Goal: Transaction & Acquisition: Purchase product/service

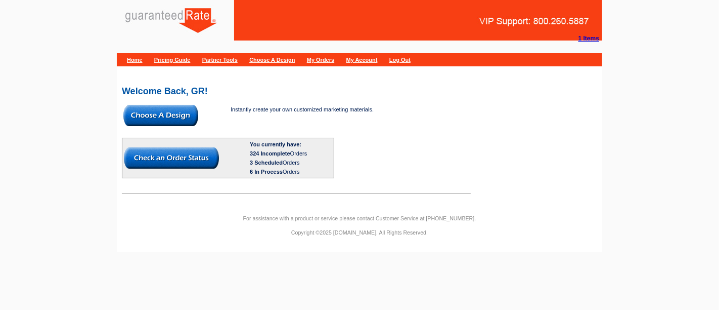
click at [172, 116] on img at bounding box center [160, 115] width 75 height 21
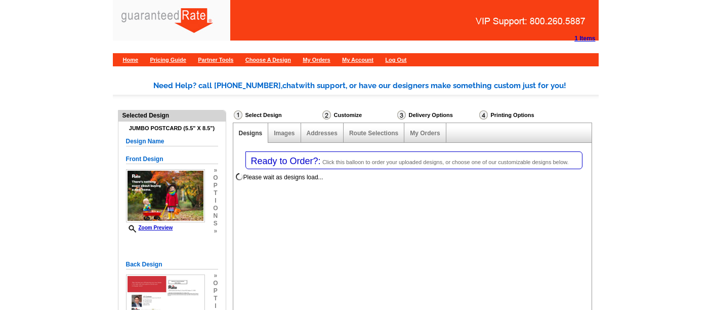
select select "1"
select select "2"
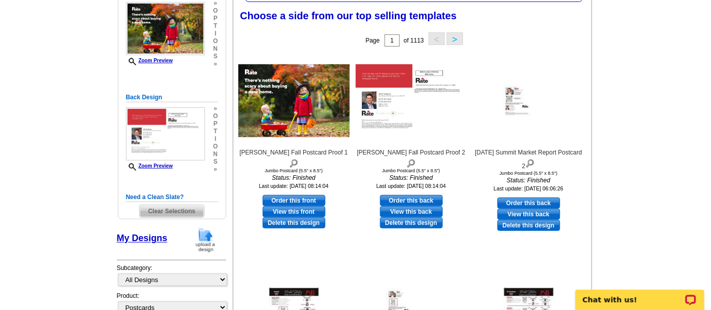
scroll to position [168, 0]
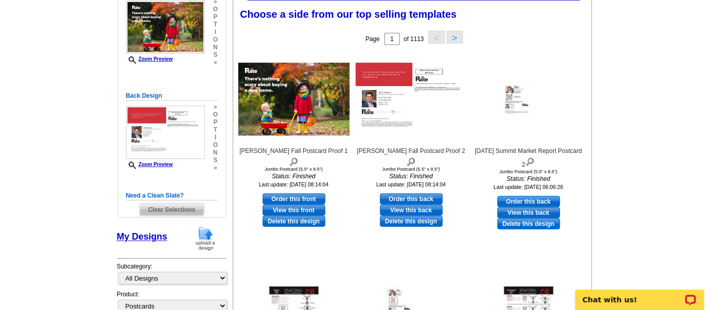
click at [200, 240] on img at bounding box center [205, 238] width 26 height 26
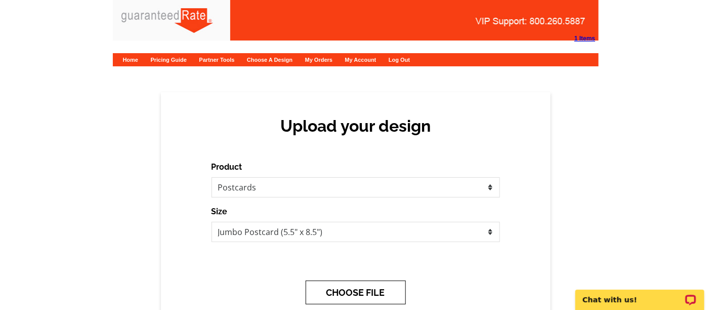
click at [338, 282] on button "CHOOSE FILE" at bounding box center [355, 292] width 100 height 24
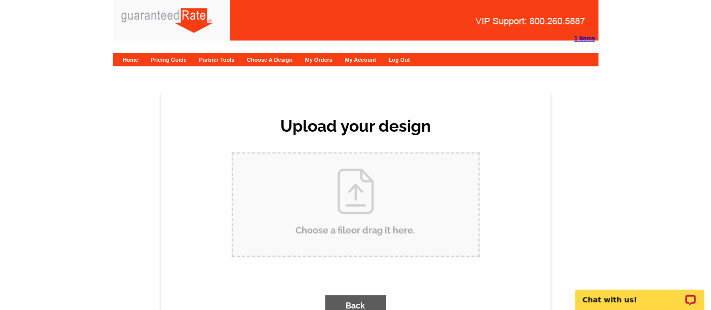
click at [303, 215] on input "Choose a file or drag it here ." at bounding box center [356, 204] width 246 height 102
type input "C:\fakepath\JD Cortese Fall Postcard Proof.pdf"
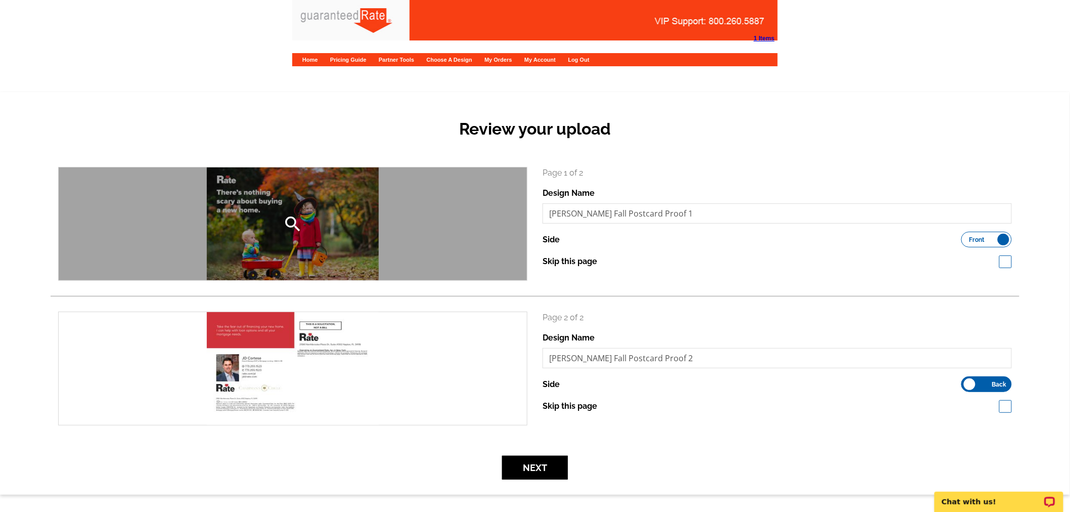
click at [296, 204] on div "search" at bounding box center [293, 223] width 468 height 113
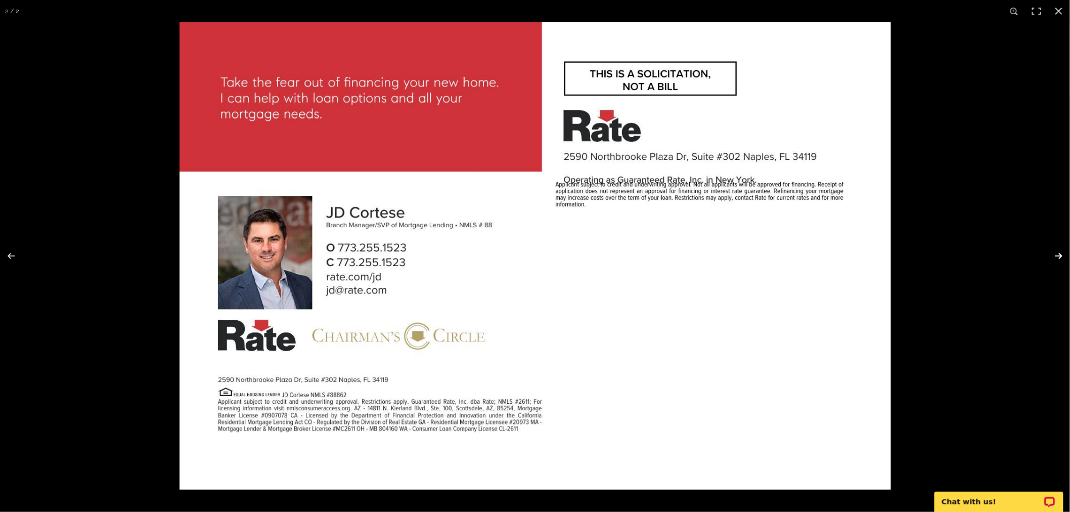
click at [1061, 251] on button at bounding box center [1052, 256] width 35 height 51
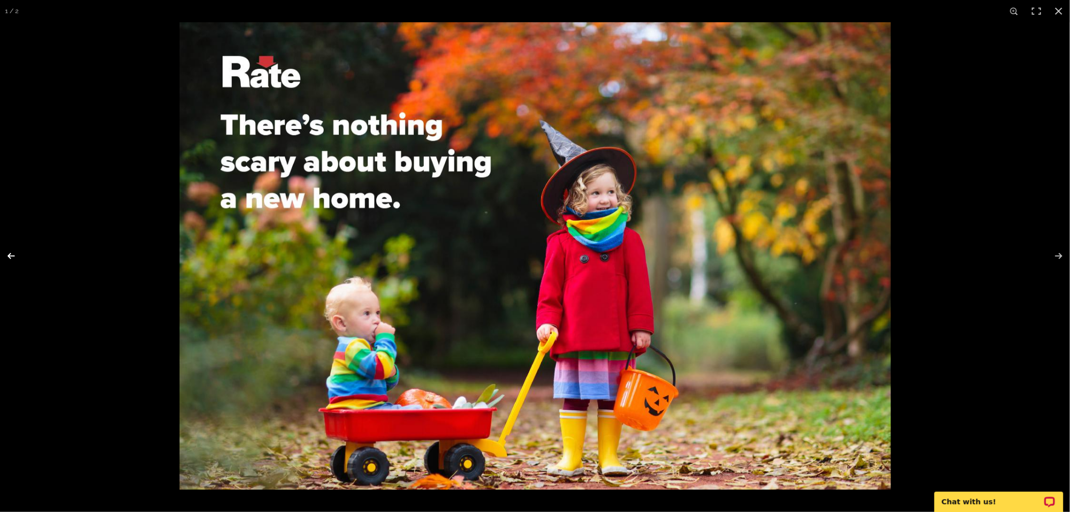
click at [15, 250] on button at bounding box center [17, 256] width 35 height 51
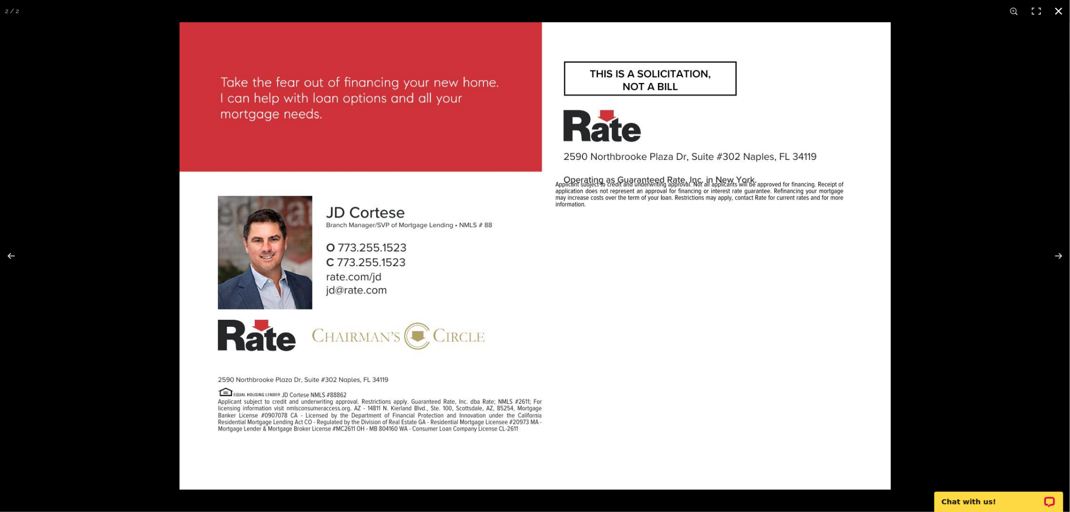
click at [1063, 7] on button at bounding box center [1059, 11] width 22 height 22
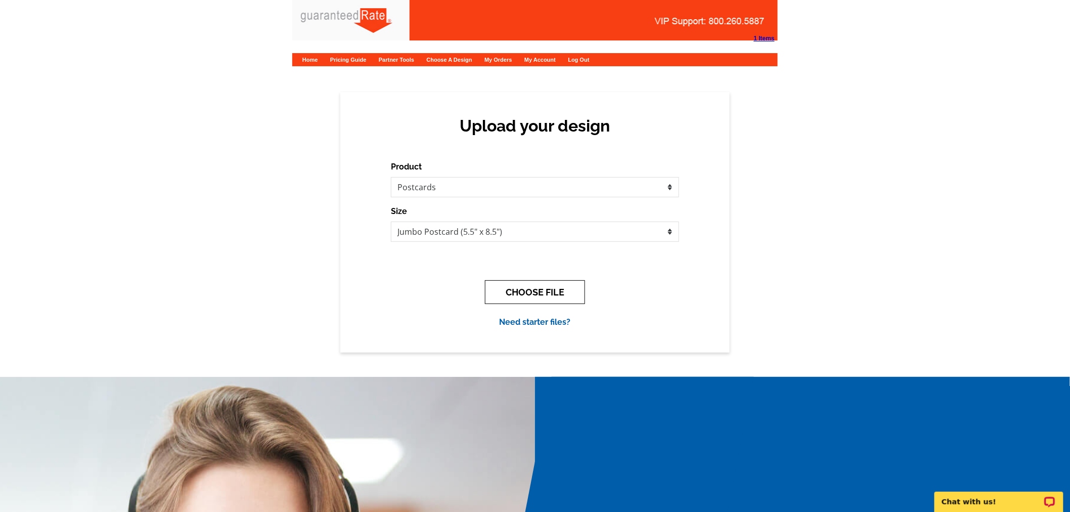
click at [538, 292] on button "CHOOSE FILE" at bounding box center [535, 292] width 100 height 24
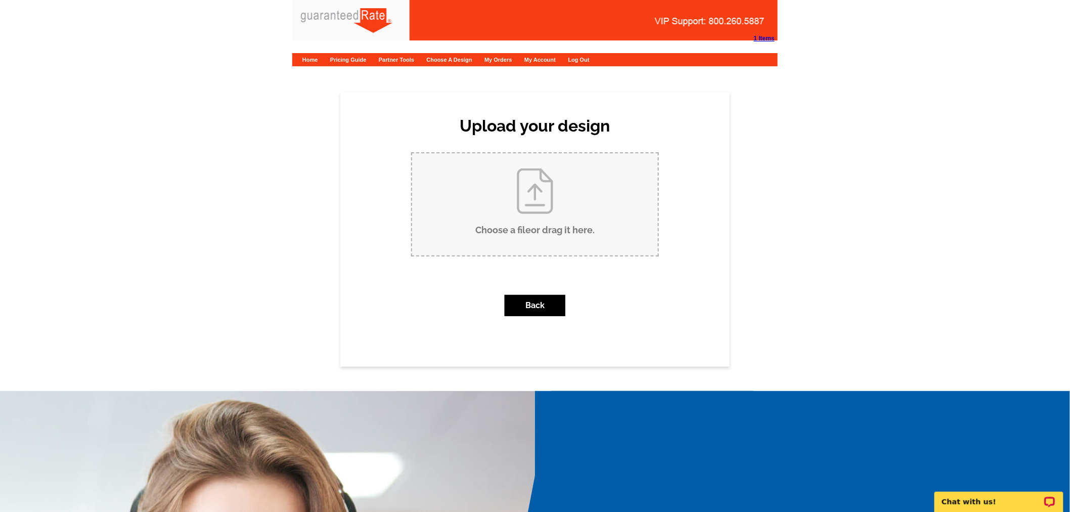
click at [486, 212] on input "Choose a file or drag it here ." at bounding box center [535, 204] width 246 height 102
type input "C:\fakepath\JD Cortese Fall Postcard Proof.pdf"
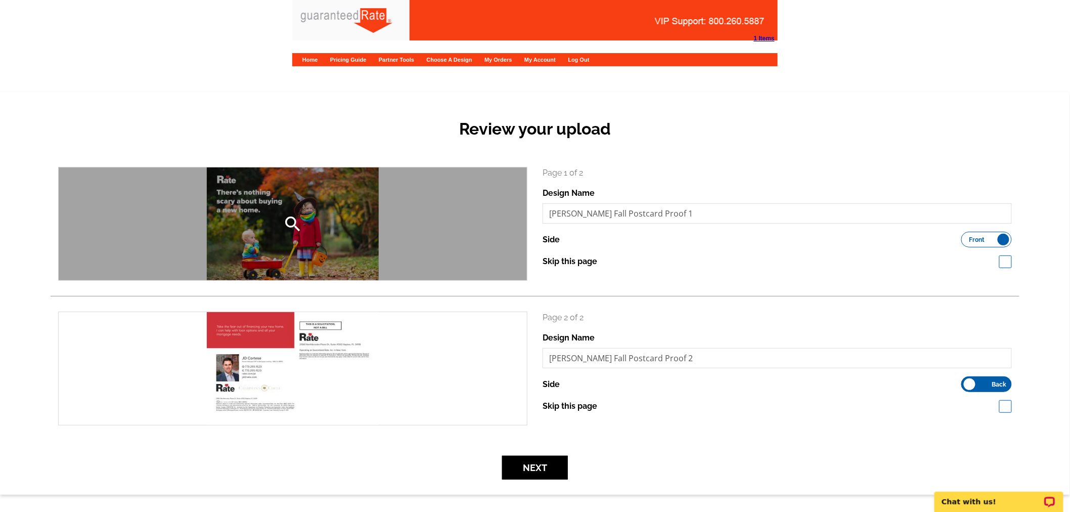
click at [280, 224] on div "search" at bounding box center [293, 223] width 468 height 113
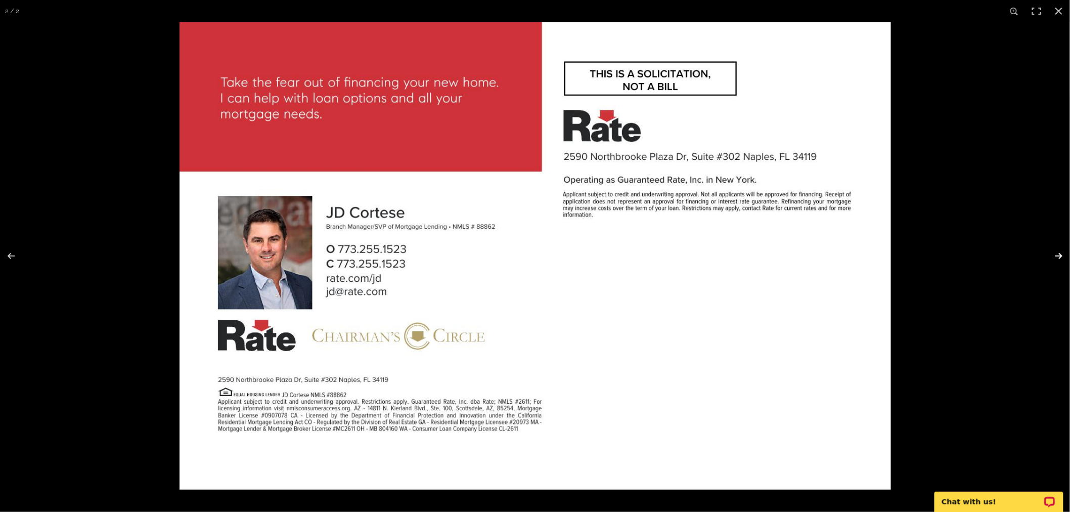
click at [1056, 253] on button at bounding box center [1052, 256] width 35 height 51
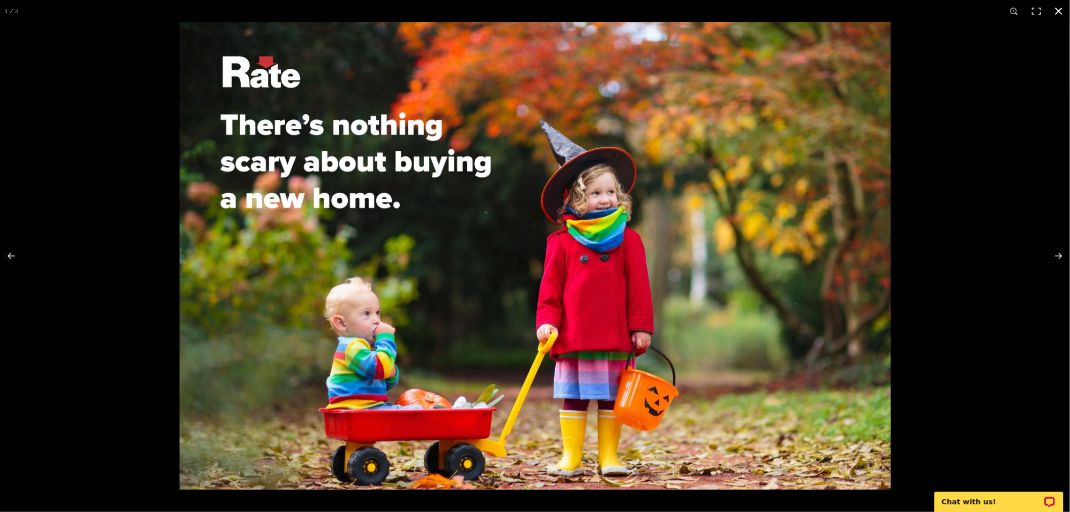
click at [1060, 13] on button at bounding box center [1059, 11] width 22 height 22
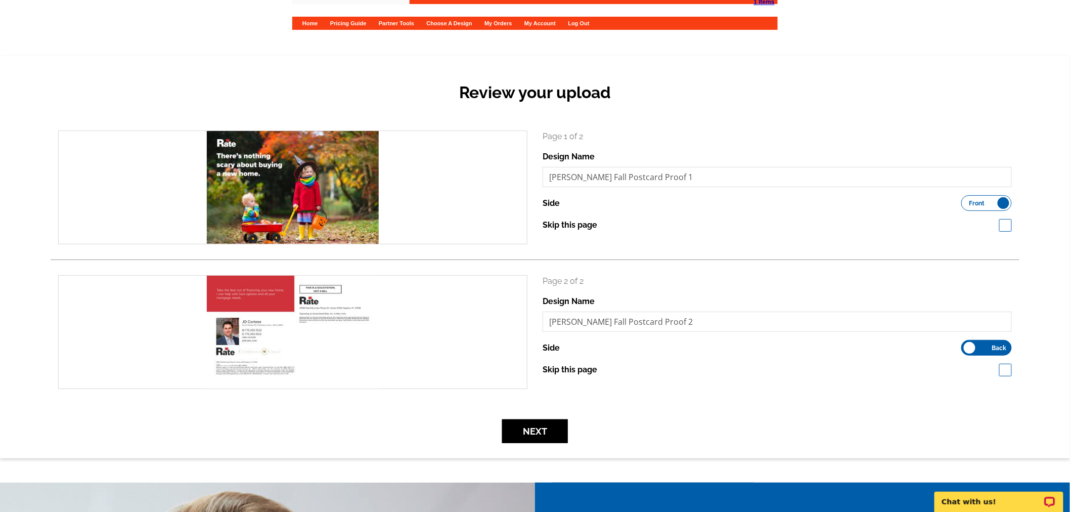
scroll to position [56, 0]
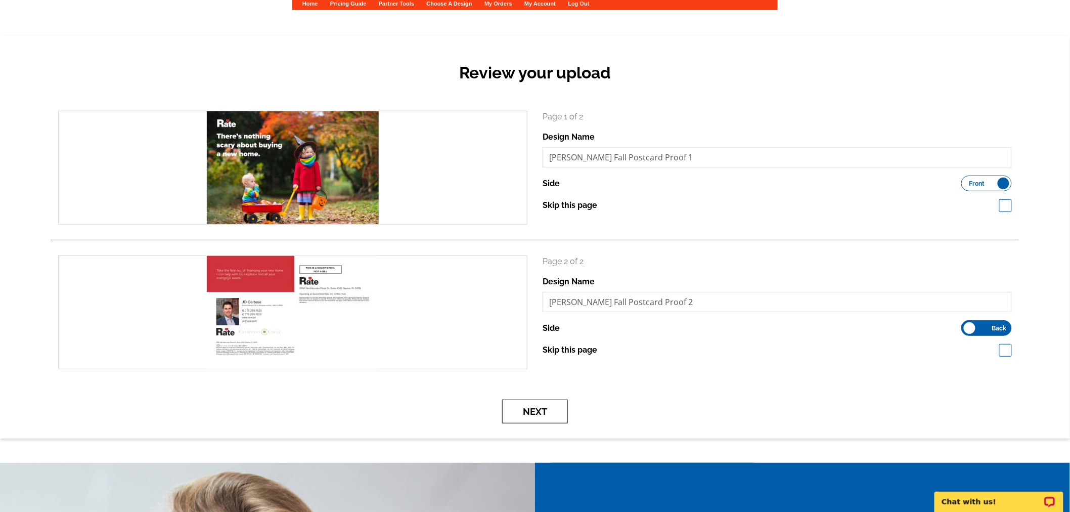
click at [549, 415] on button "Next" at bounding box center [535, 412] width 66 height 24
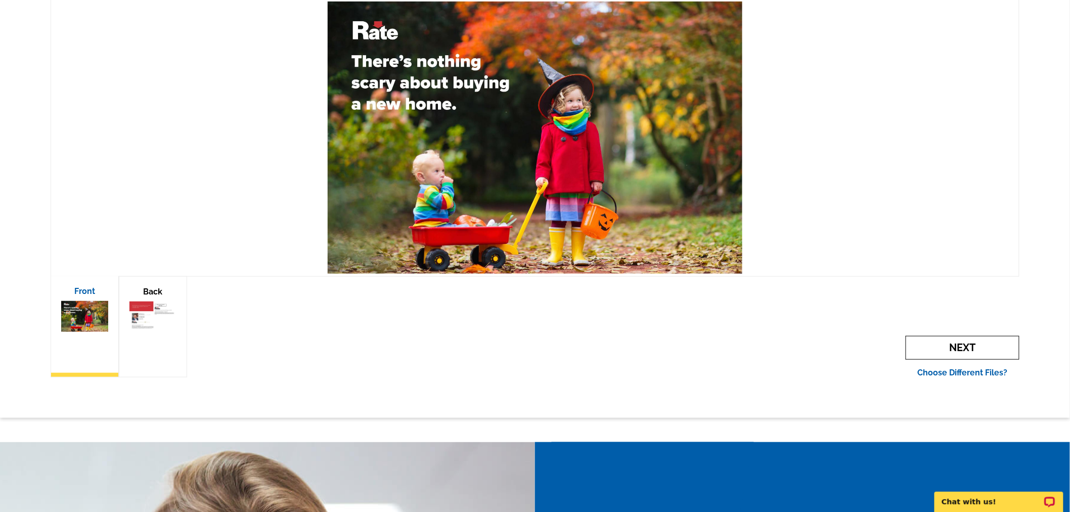
click at [948, 352] on span "Next" at bounding box center [963, 348] width 114 height 24
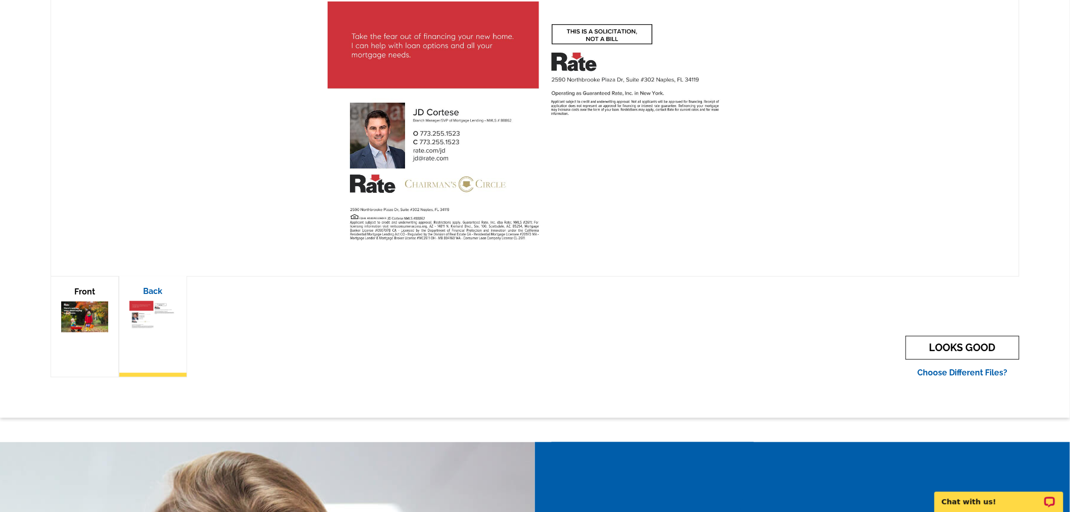
click at [948, 352] on link "LOOKS GOOD" at bounding box center [963, 348] width 114 height 24
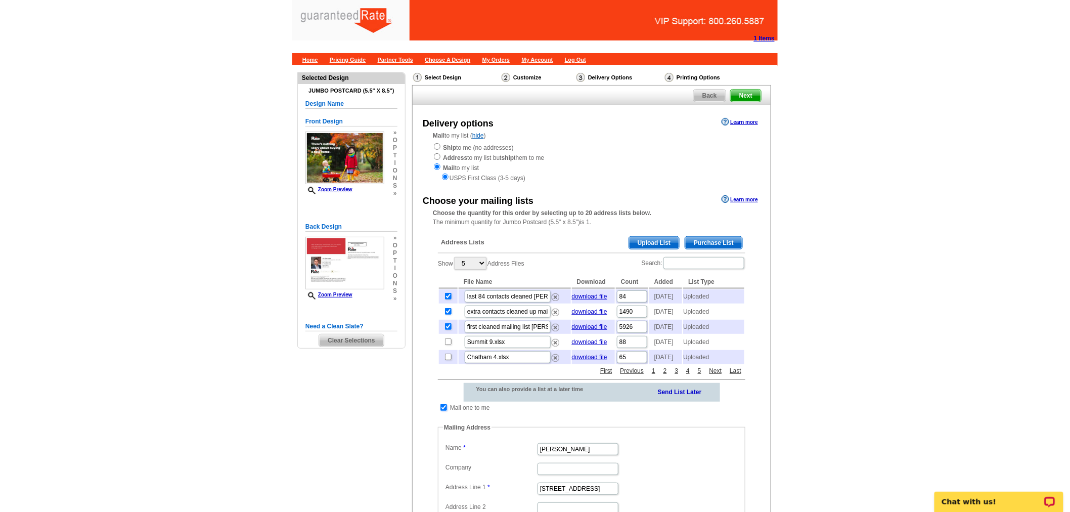
click at [444, 411] on input "checkbox" at bounding box center [444, 407] width 7 height 7
checkbox input "false"
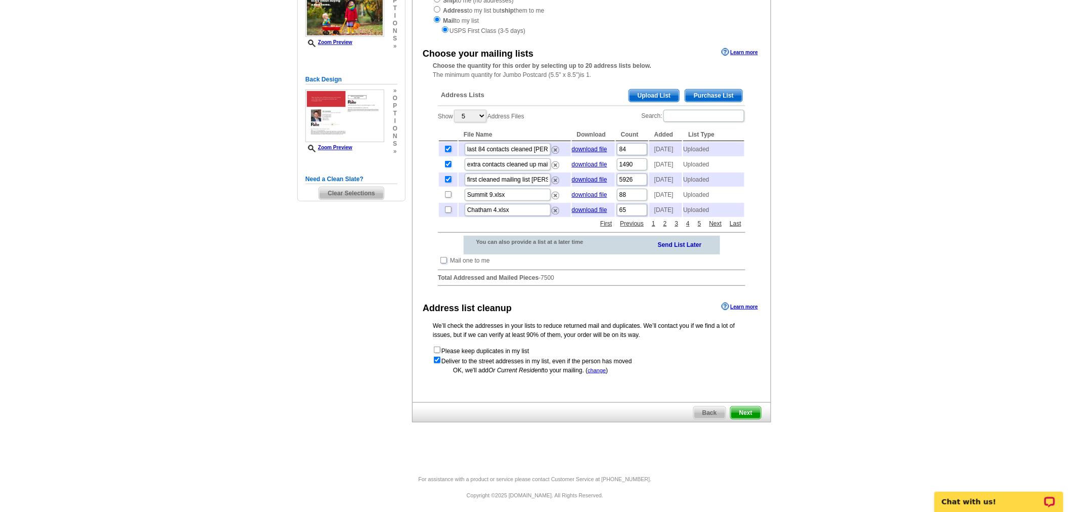
scroll to position [165, 0]
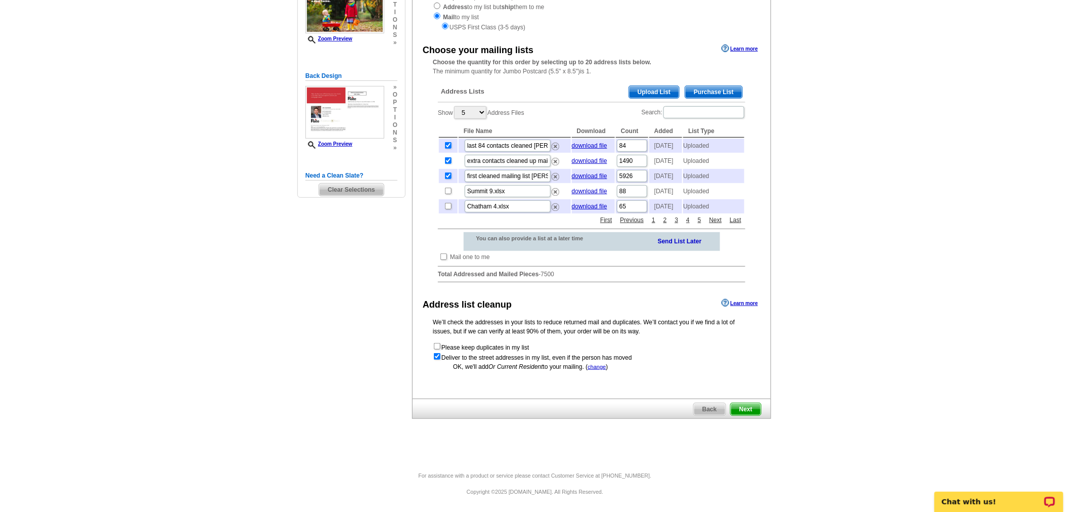
click at [735, 407] on span "Next" at bounding box center [746, 409] width 30 height 12
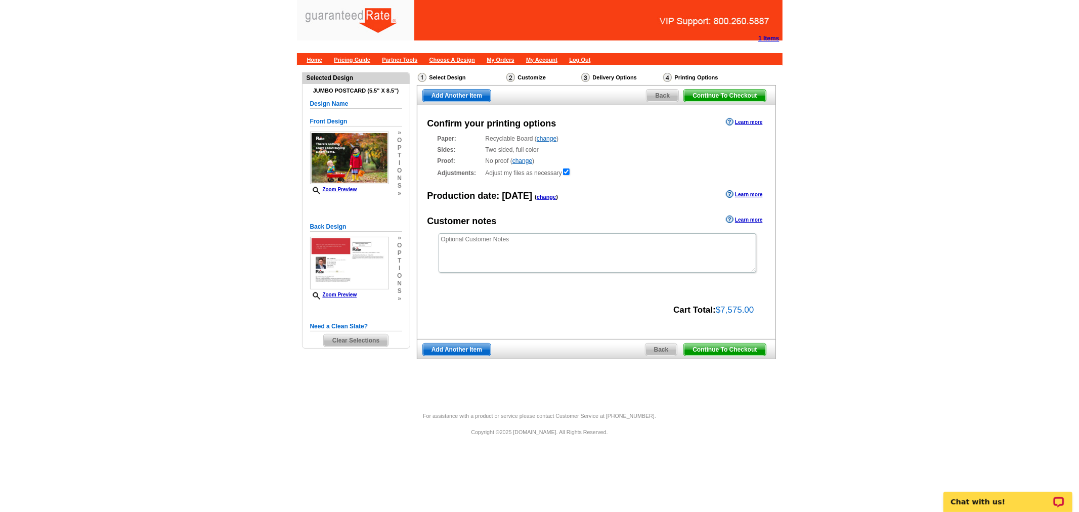
click at [714, 348] on span "Continue To Checkout" at bounding box center [724, 349] width 81 height 12
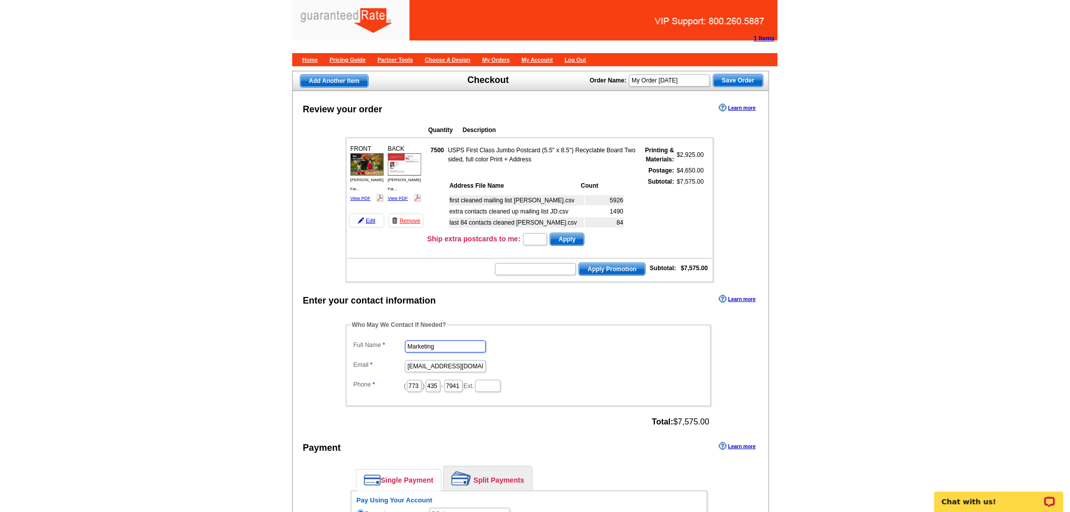
click at [433, 340] on input "Marketing" at bounding box center [445, 346] width 81 height 12
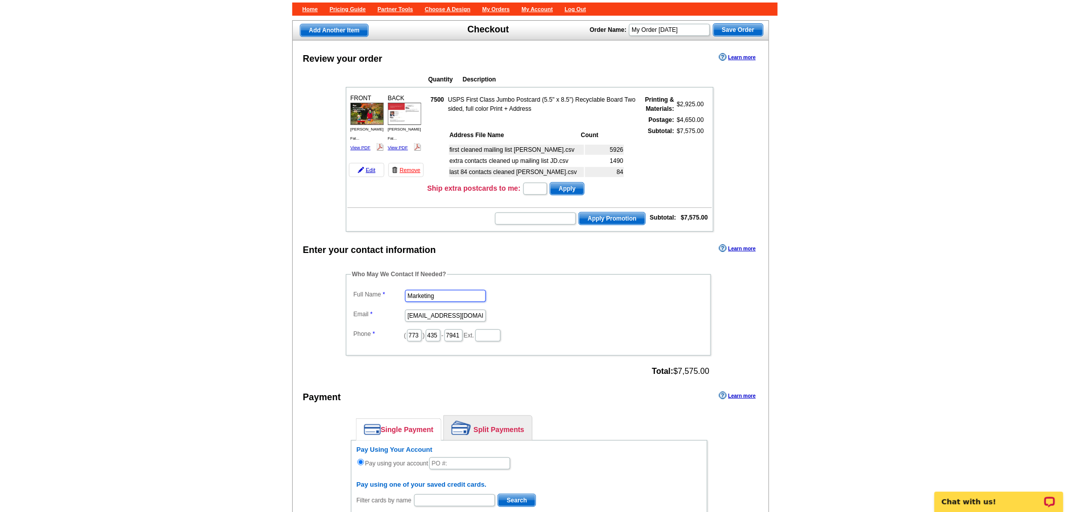
scroll to position [56, 0]
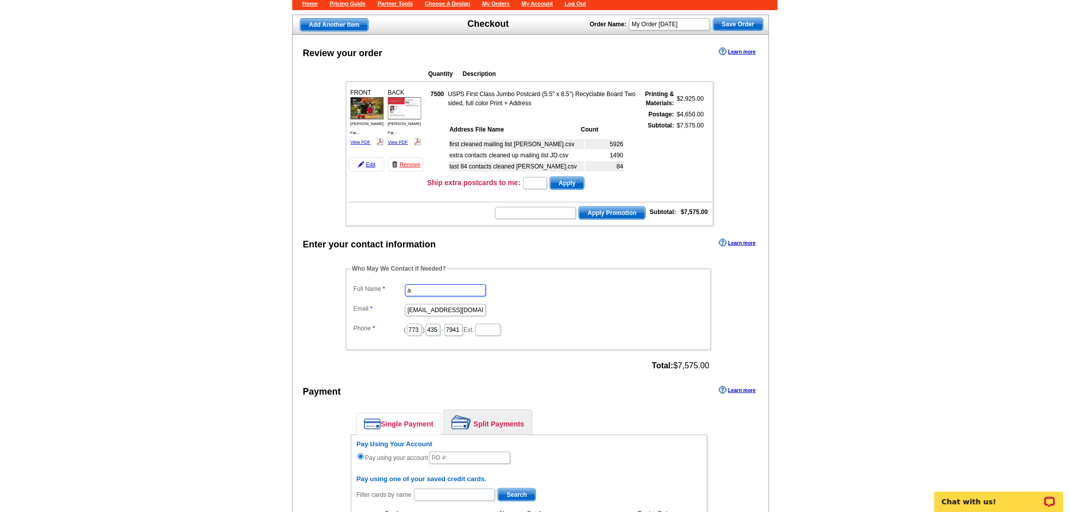
type input "[PERSON_NAME]"
click at [435, 304] on input "[EMAIL_ADDRESS][DOMAIN_NAME]" at bounding box center [445, 310] width 81 height 12
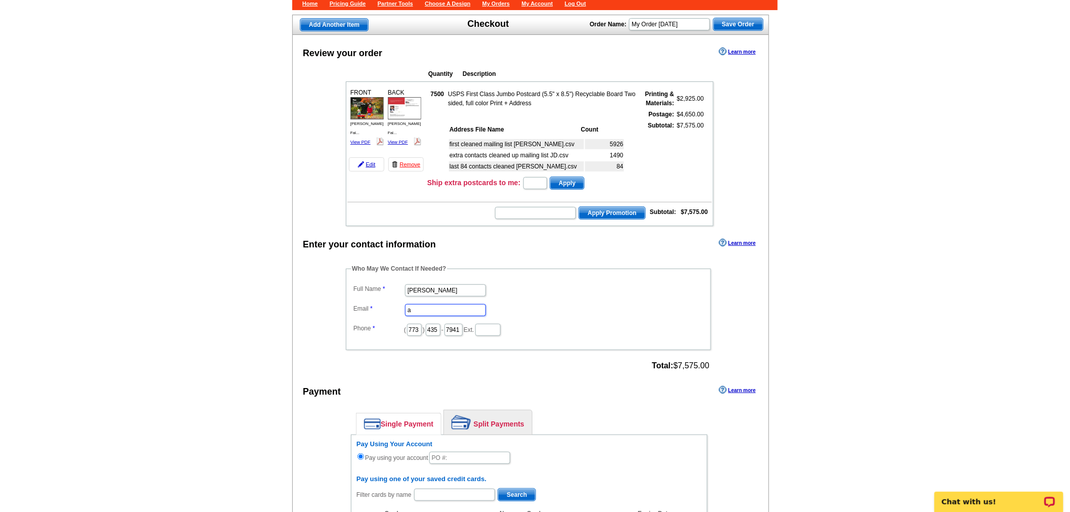
type input "[EMAIL_ADDRESS][PERSON_NAME][DOMAIN_NAME]"
click at [417, 324] on input "773" at bounding box center [414, 330] width 15 height 12
type input "312"
click at [441, 324] on input "435" at bounding box center [433, 330] width 15 height 12
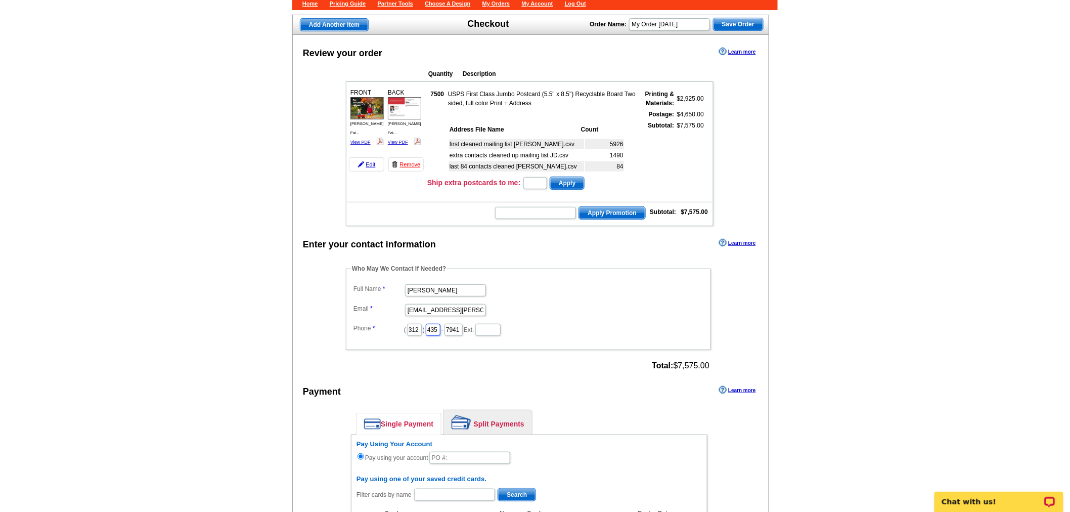
click at [441, 324] on input "435" at bounding box center [433, 330] width 15 height 12
type input "252"
click at [463, 324] on input "7941" at bounding box center [454, 330] width 18 height 12
type input "2423"
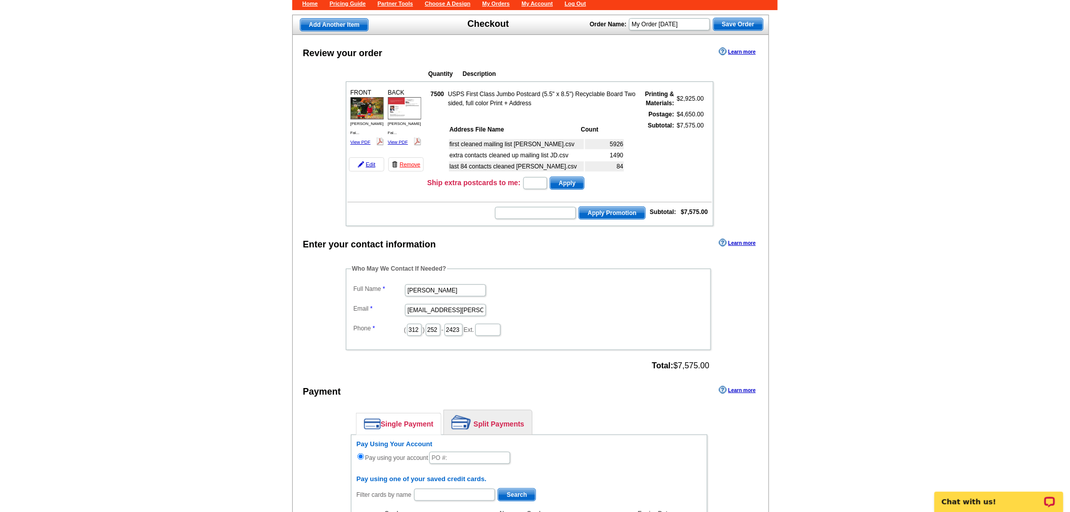
click at [577, 302] on dd "[EMAIL_ADDRESS][PERSON_NAME][DOMAIN_NAME]" at bounding box center [528, 309] width 355 height 16
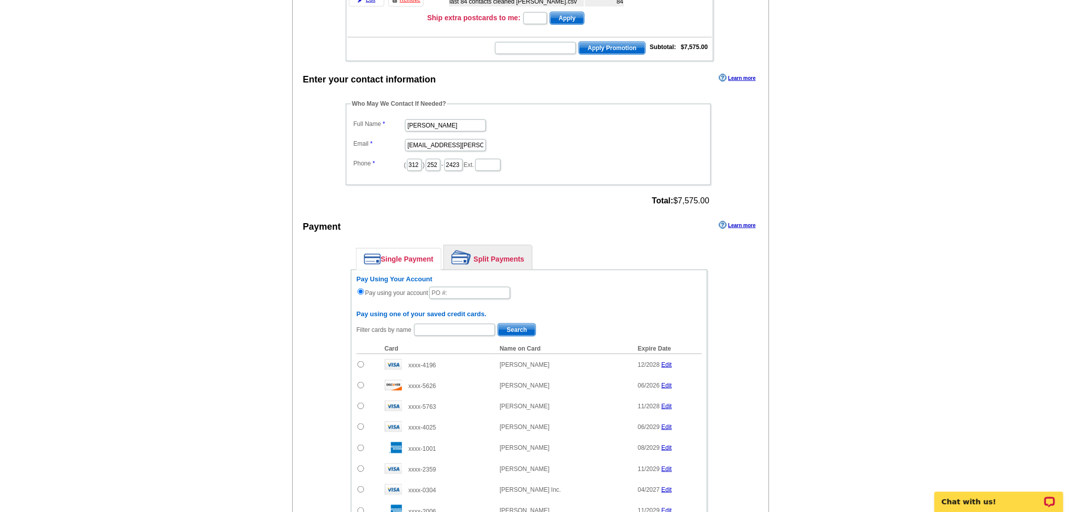
scroll to position [225, 0]
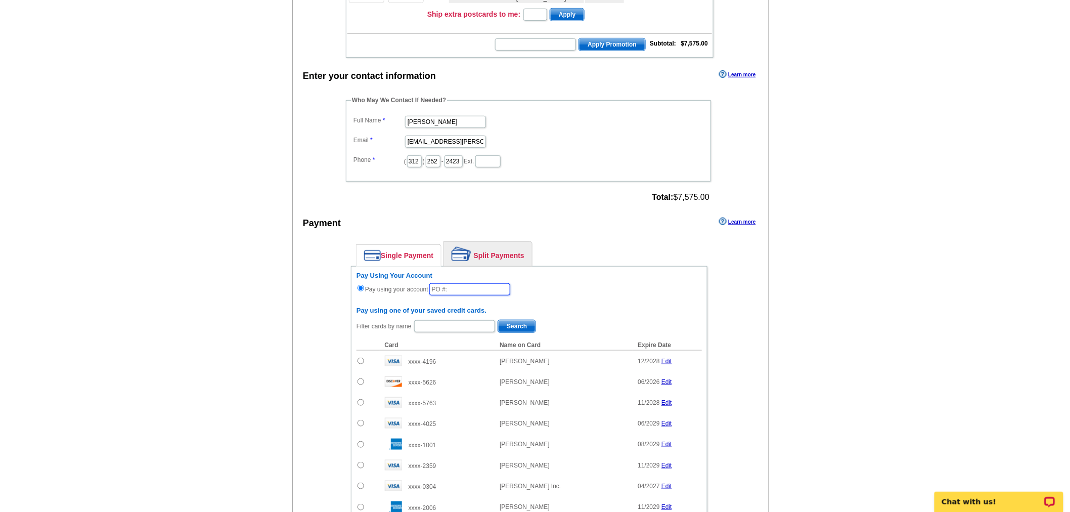
click at [458, 283] on input "text" at bounding box center [469, 289] width 81 height 12
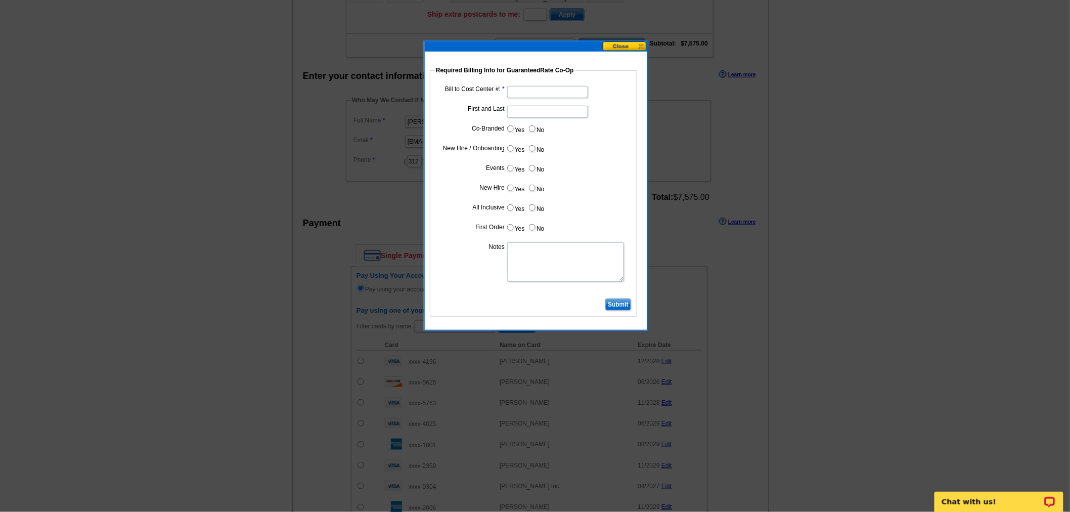
type input "91825_1116_AA"
click at [517, 92] on input "Bill to Cost Center #:" at bounding box center [547, 92] width 81 height 12
type input "1001"
click at [543, 111] on input "First and Last" at bounding box center [547, 112] width 81 height 12
type input "JD Cortese"
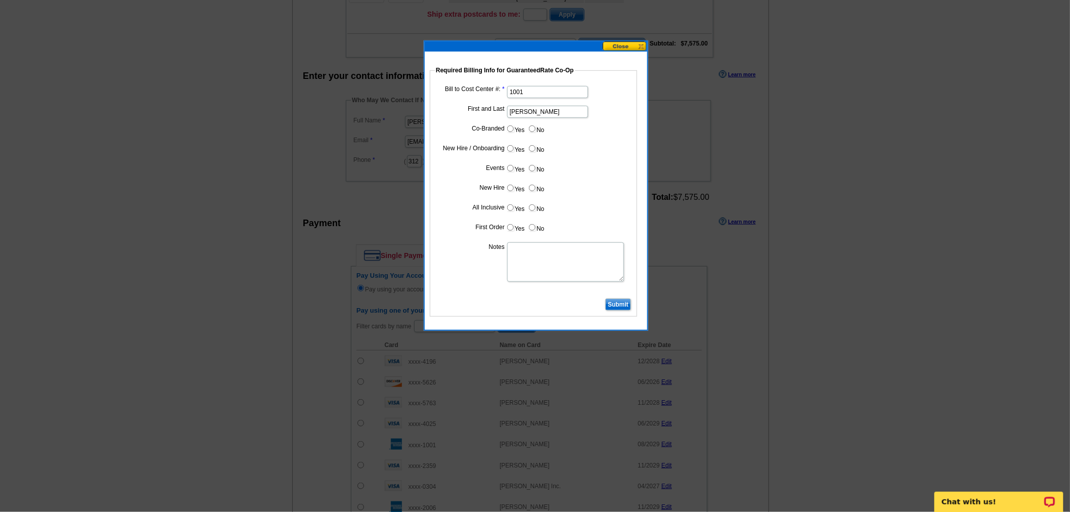
click at [534, 129] on input "No" at bounding box center [532, 128] width 7 height 7
radio input "true"
click at [535, 148] on input "No" at bounding box center [532, 148] width 7 height 7
radio input "true"
click at [531, 165] on input "No" at bounding box center [532, 168] width 7 height 7
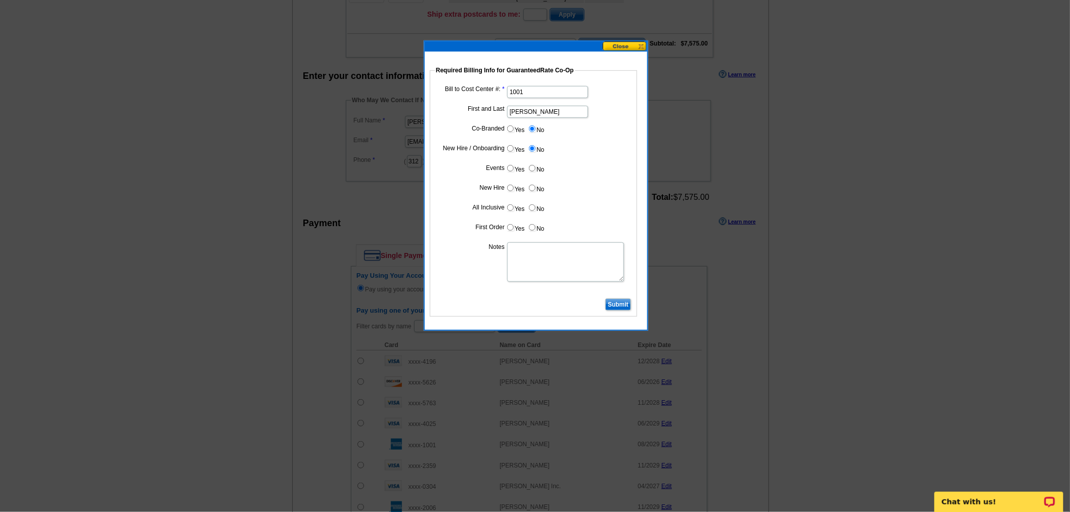
radio input "true"
click at [528, 185] on label "No" at bounding box center [536, 188] width 16 height 12
click at [529, 185] on input "No" at bounding box center [532, 188] width 7 height 7
radio input "true"
click at [533, 204] on input "No" at bounding box center [532, 207] width 7 height 7
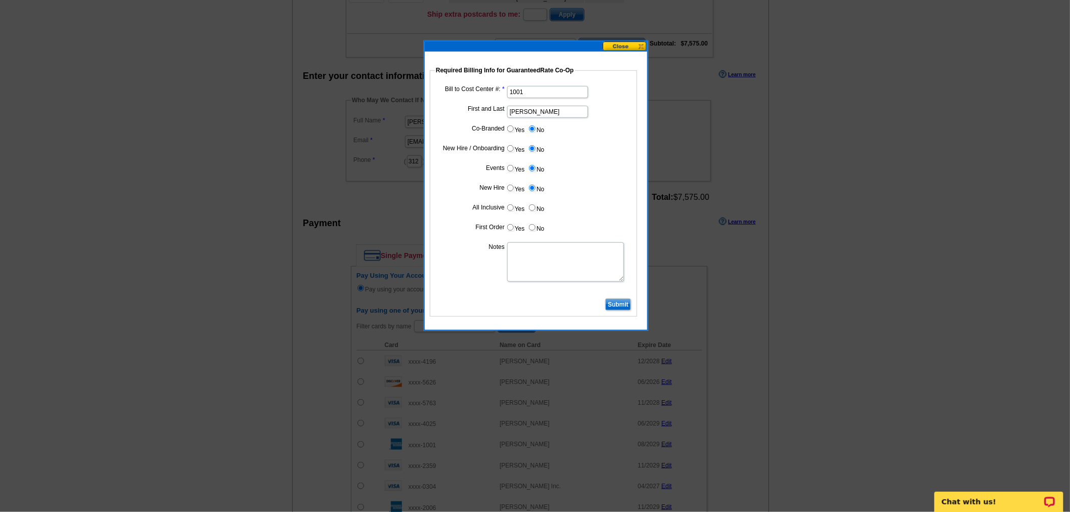
radio input "true"
click at [532, 226] on input "No" at bounding box center [532, 227] width 7 height 7
radio input "true"
click at [519, 241] on dd at bounding box center [533, 261] width 197 height 41
click at [517, 250] on textarea "Notes" at bounding box center [565, 261] width 117 height 39
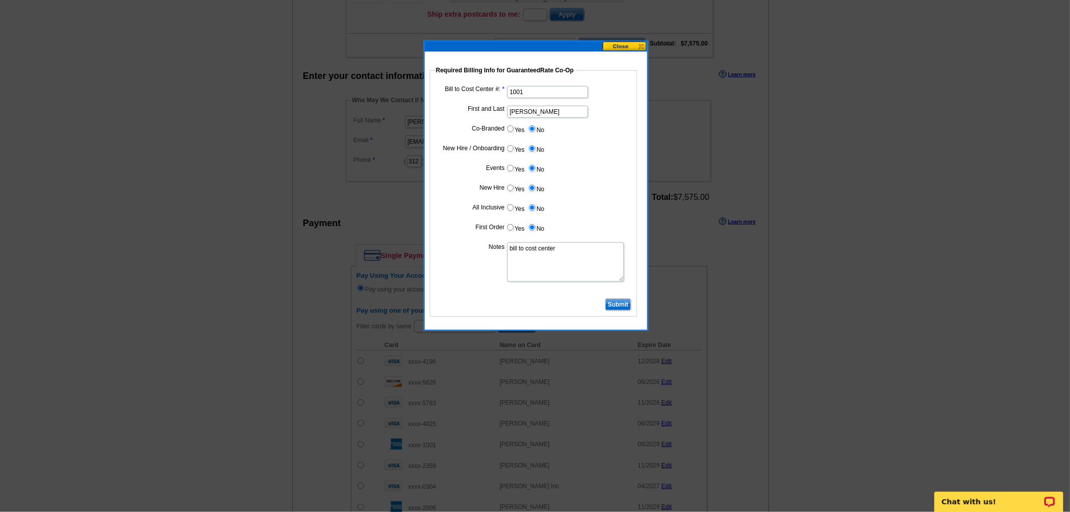
type textarea "bill to cost center"
click at [625, 300] on input "Submit" at bounding box center [618, 304] width 26 height 12
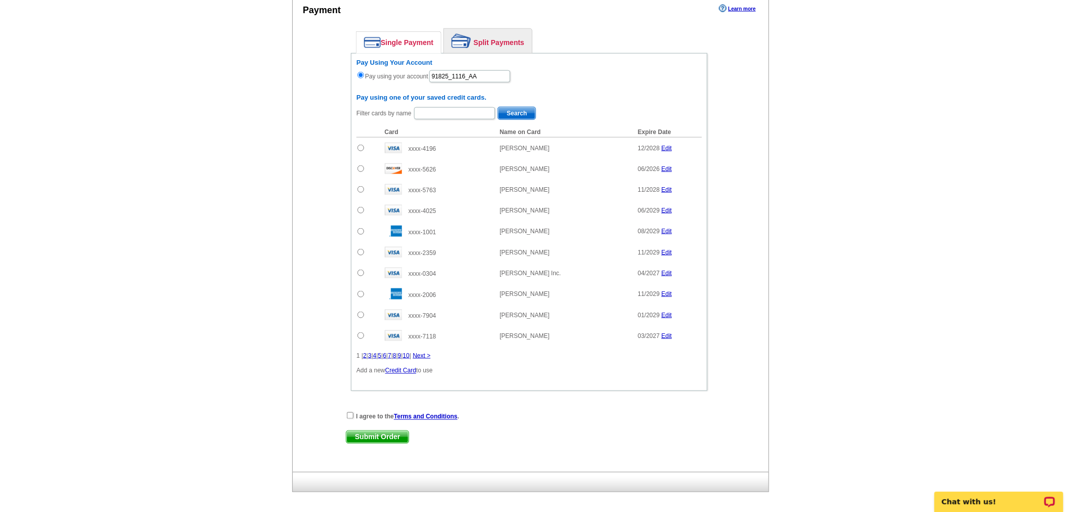
scroll to position [449, 0]
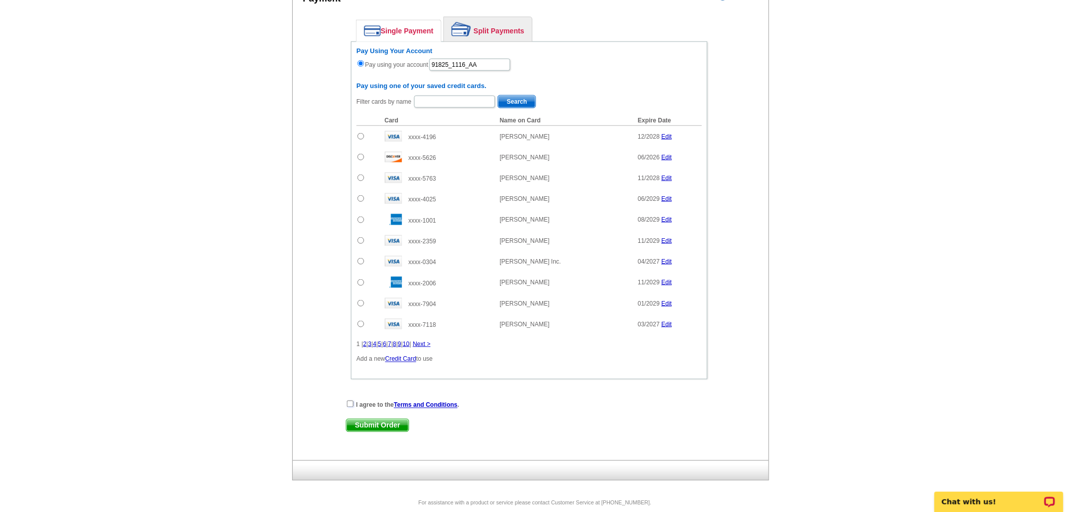
drag, startPoint x: 350, startPoint y: 394, endPoint x: 356, endPoint y: 400, distance: 7.9
click at [350, 401] on input "checkbox" at bounding box center [350, 404] width 7 height 7
checkbox input "true"
click at [368, 419] on span "Submit Order" at bounding box center [377, 425] width 62 height 12
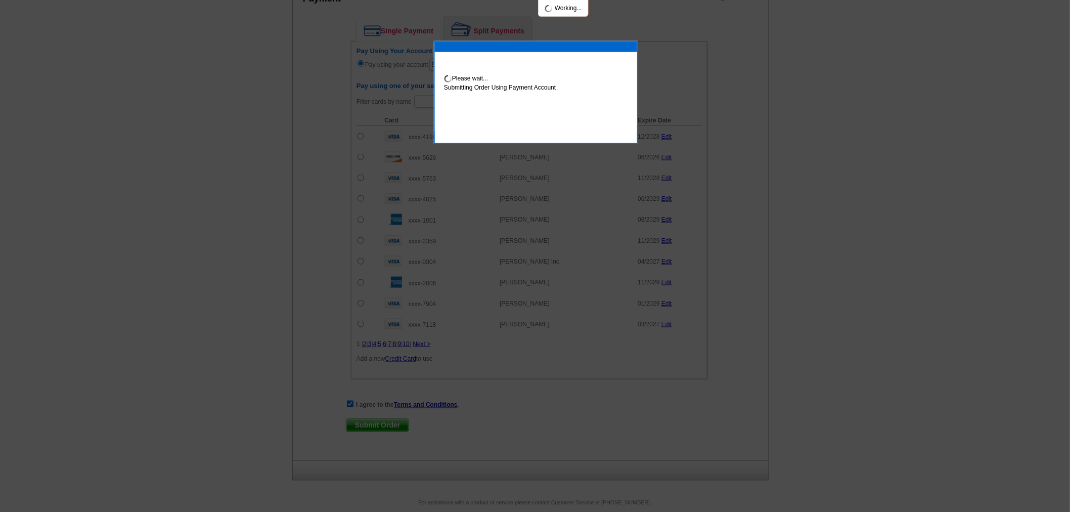
scroll to position [501, 0]
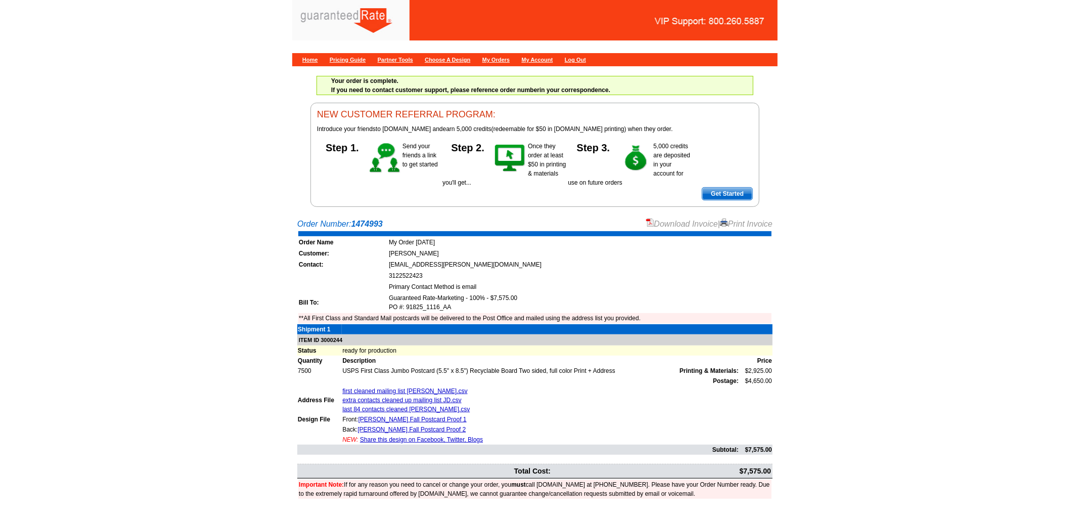
click at [676, 223] on link "Download Invoice" at bounding box center [682, 223] width 72 height 9
